Goal: Task Accomplishment & Management: Manage account settings

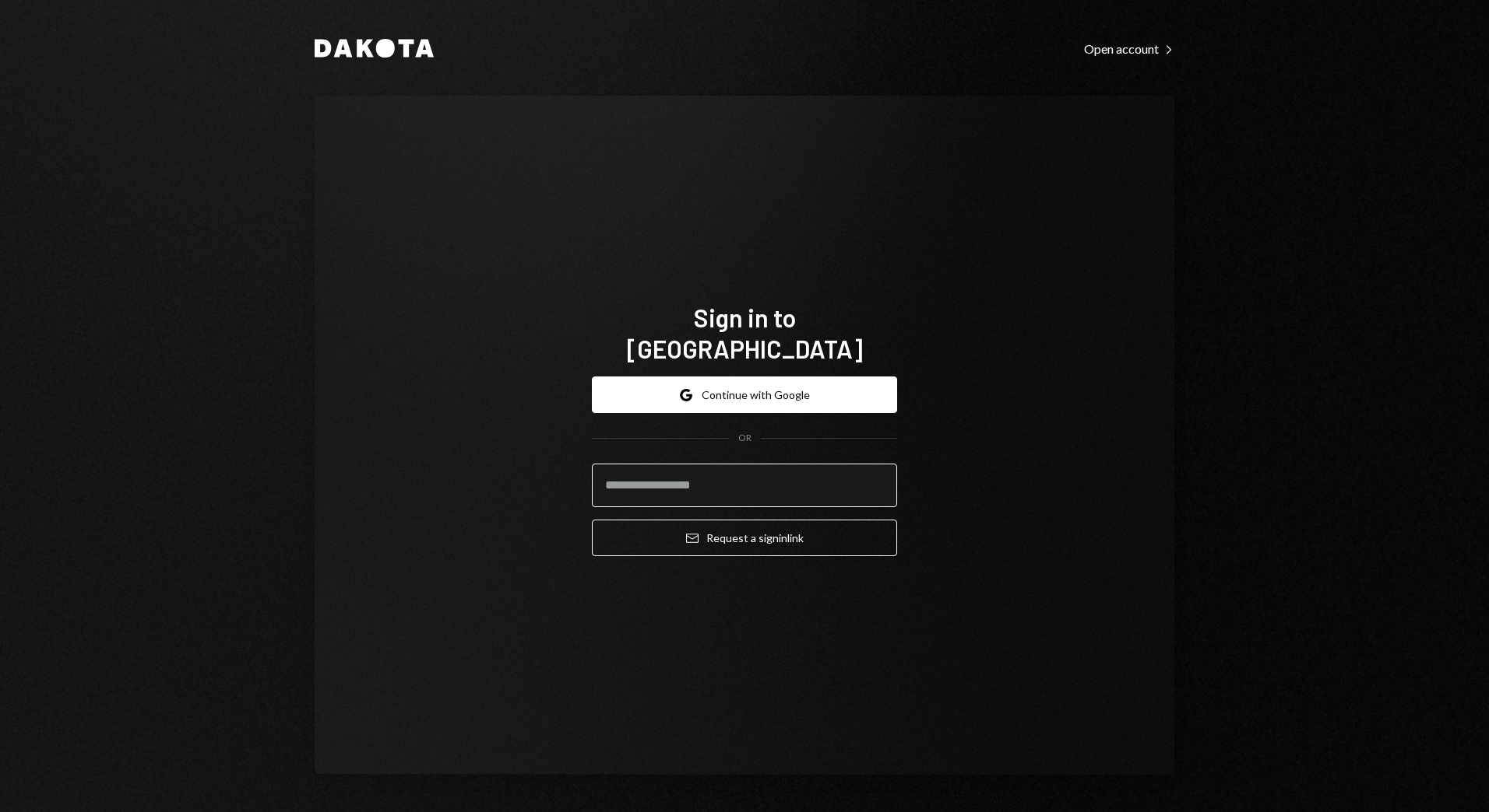
click at [638, 469] on input "email" at bounding box center [745, 486] width 306 height 44
type input "**********"
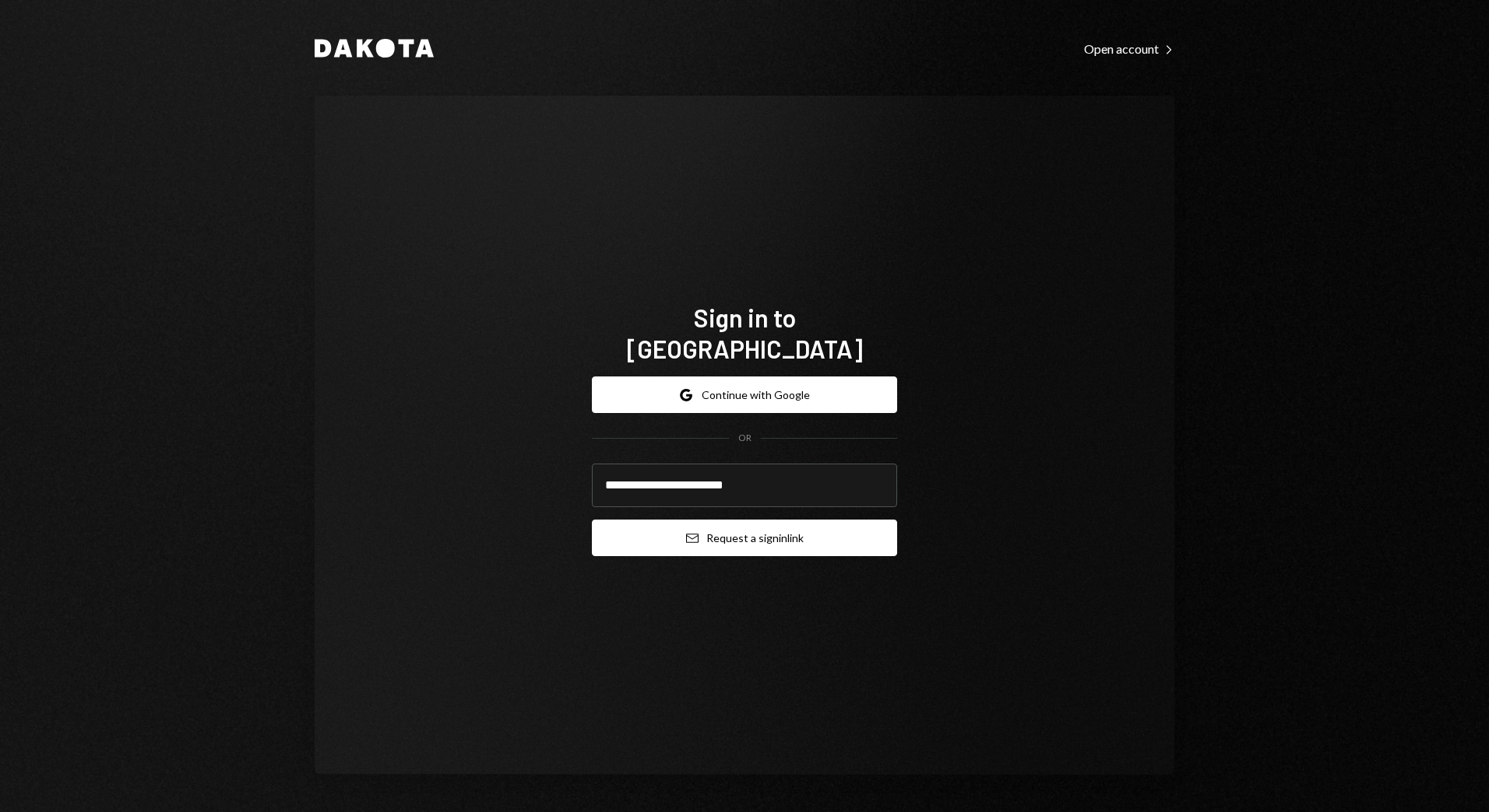
click at [727, 520] on button "Email Request a sign in link" at bounding box center [745, 537] width 306 height 37
